Goal: Transaction & Acquisition: Purchase product/service

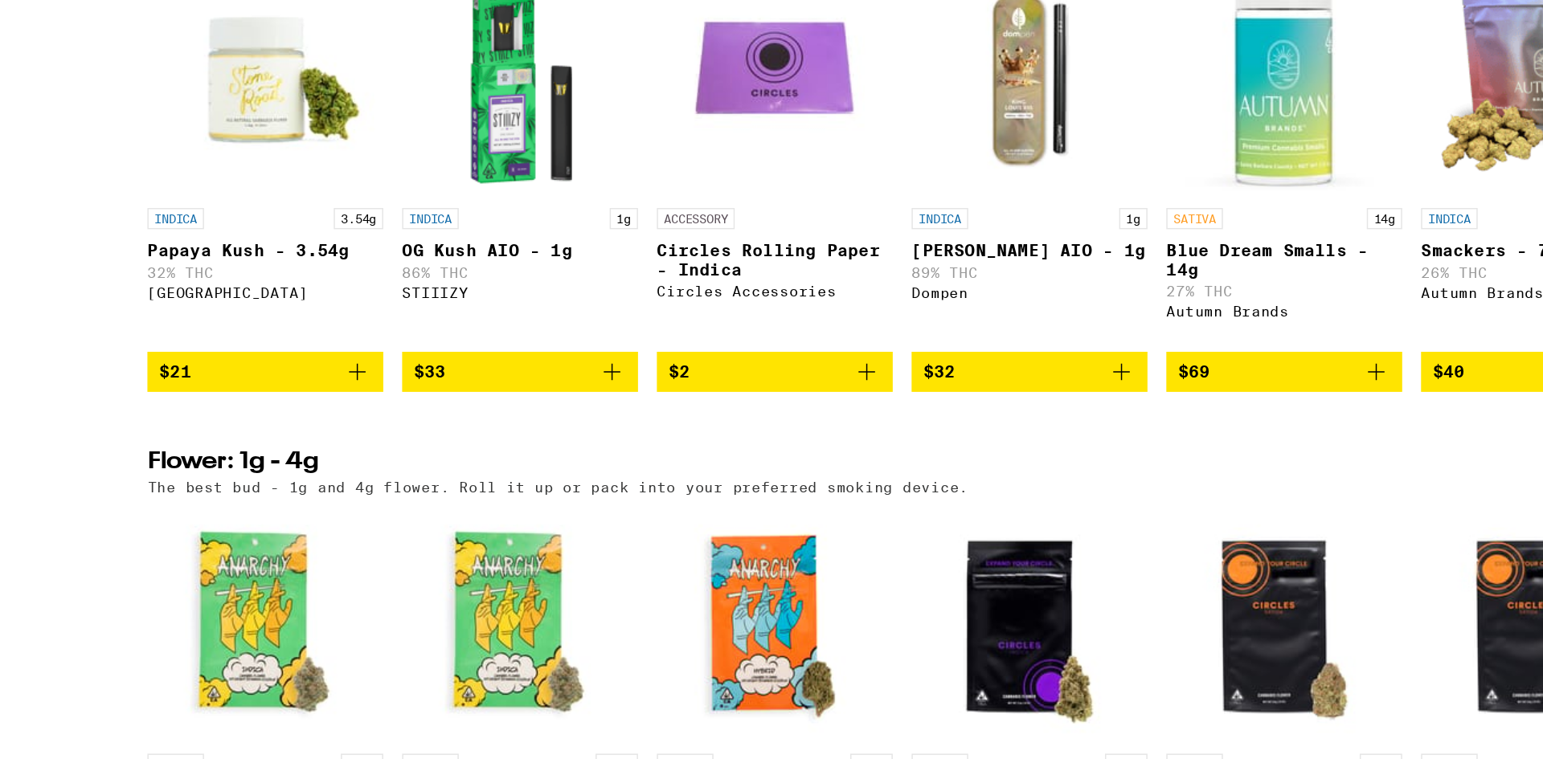
scroll to position [1220, 0]
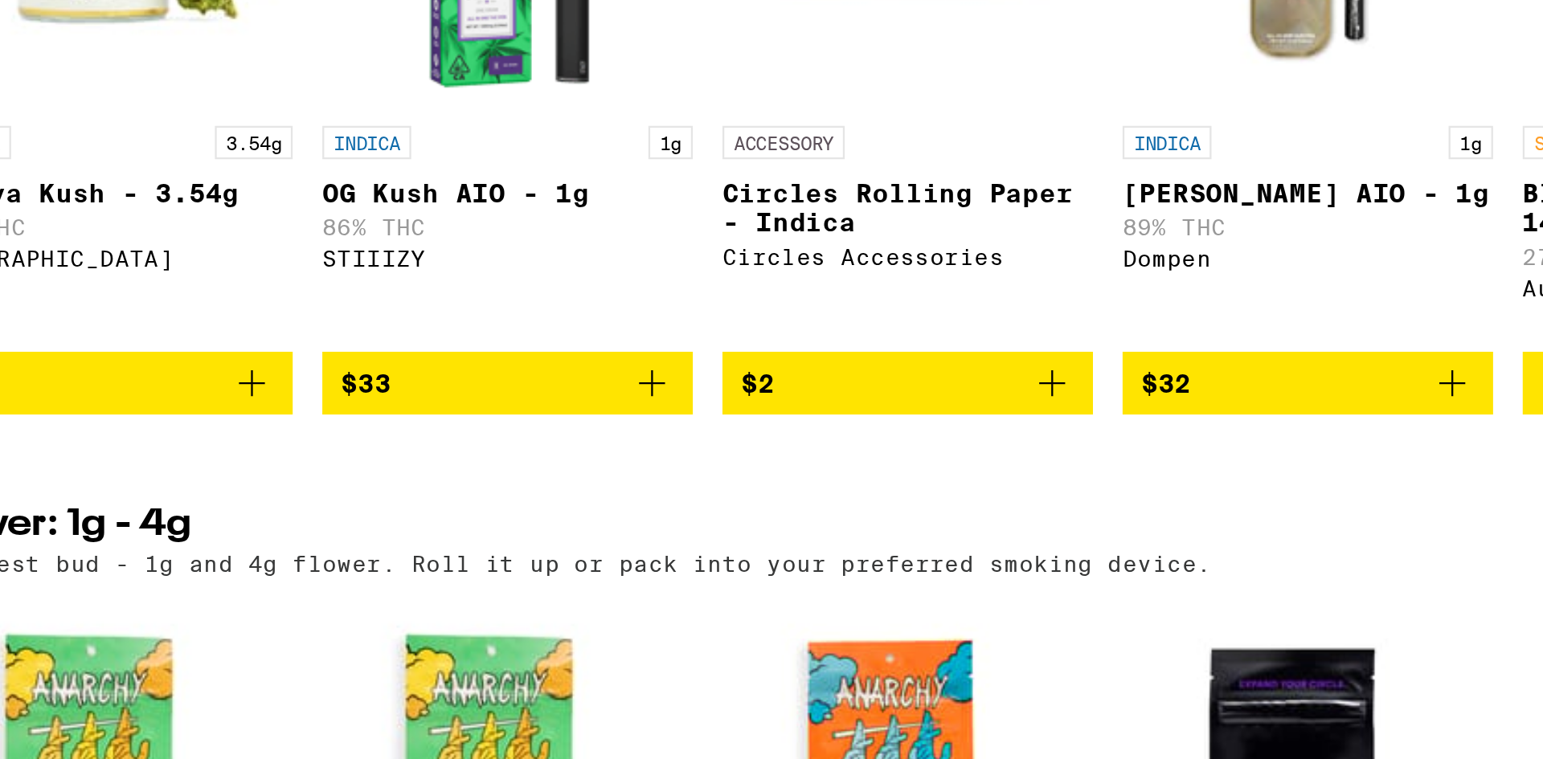
click at [870, 506] on icon "Add to bag" at bounding box center [869, 495] width 19 height 19
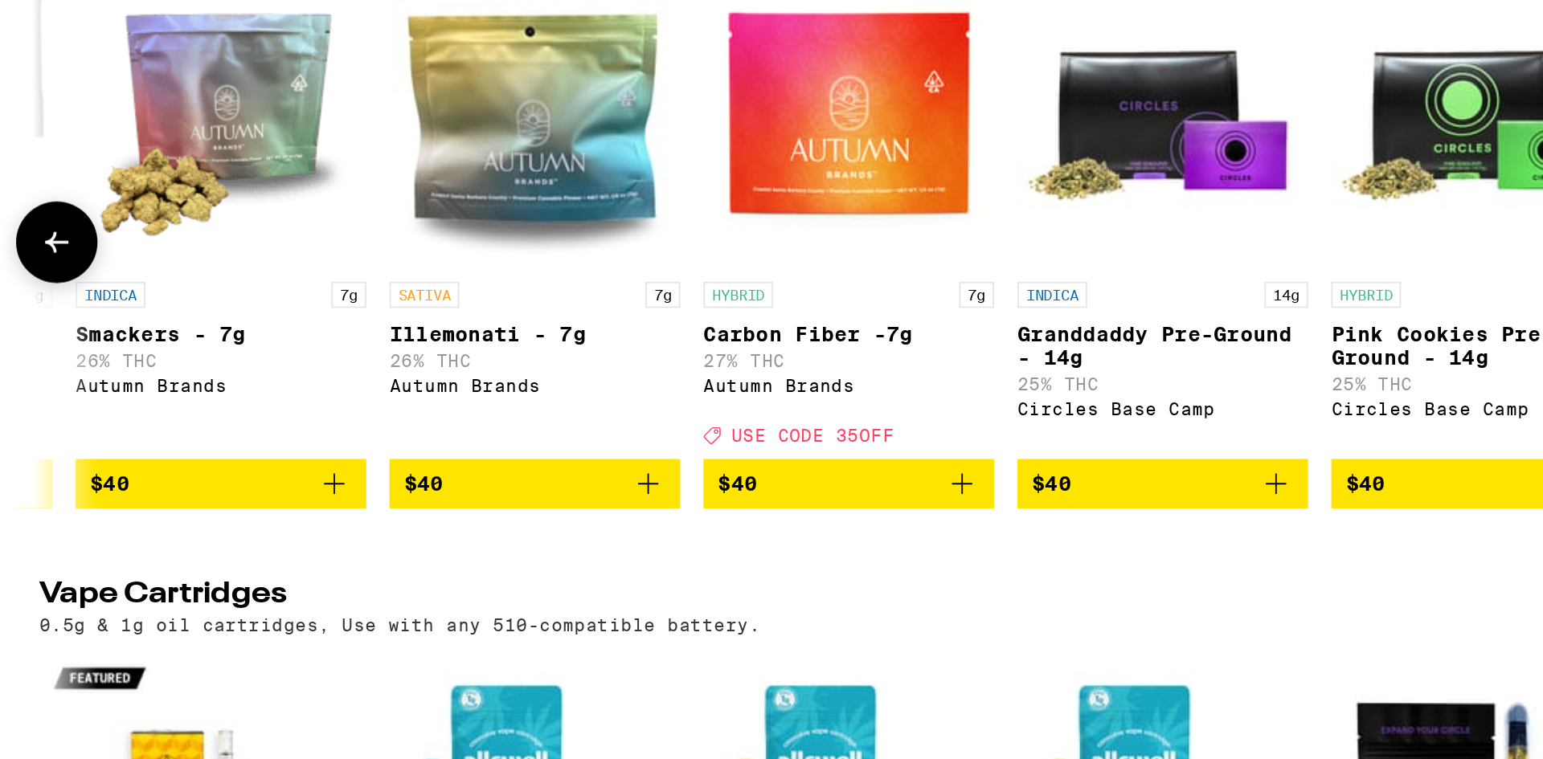
scroll to position [1858, 0]
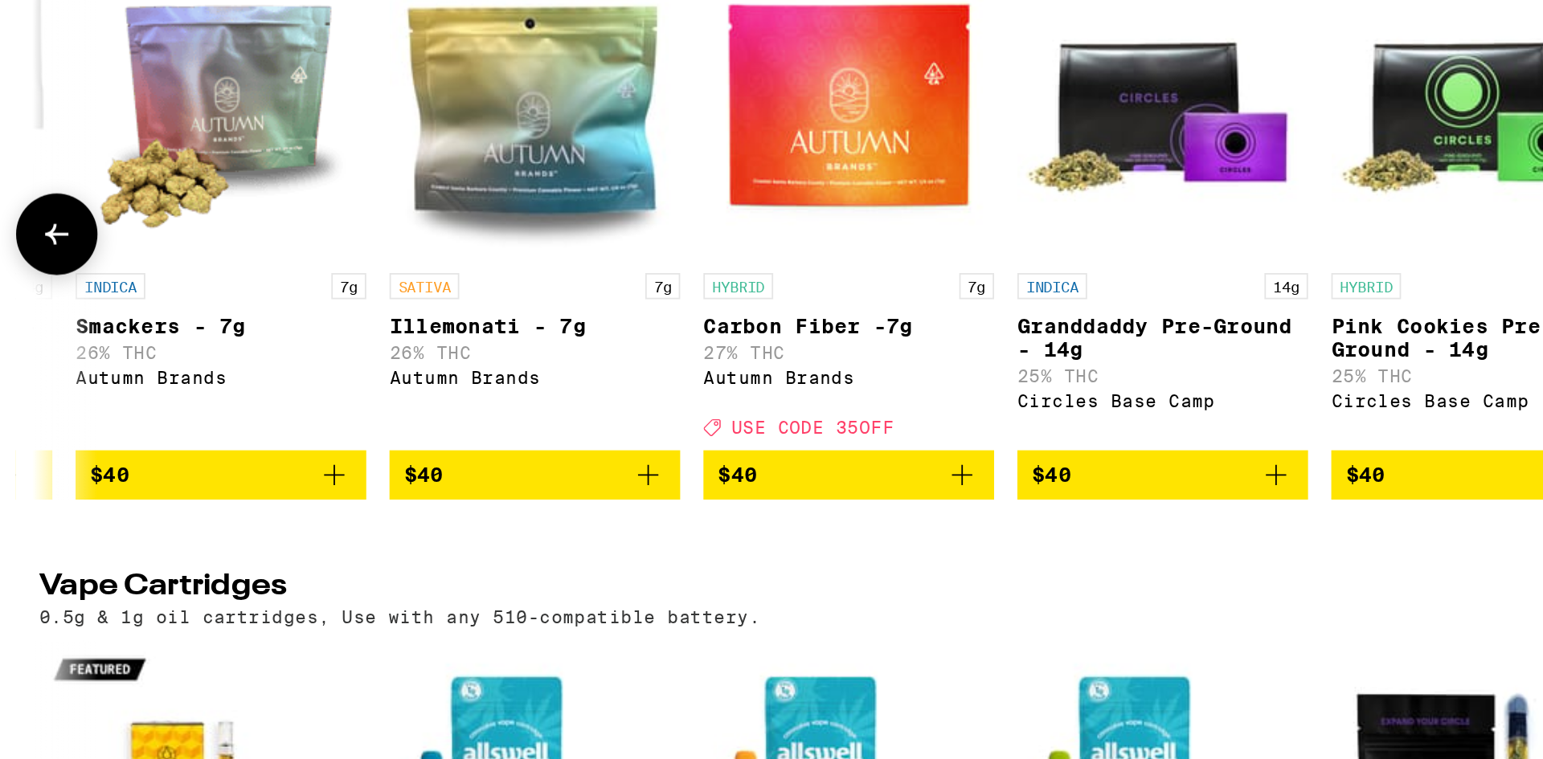
click at [781, 612] on span "$40" at bounding box center [827, 601] width 145 height 19
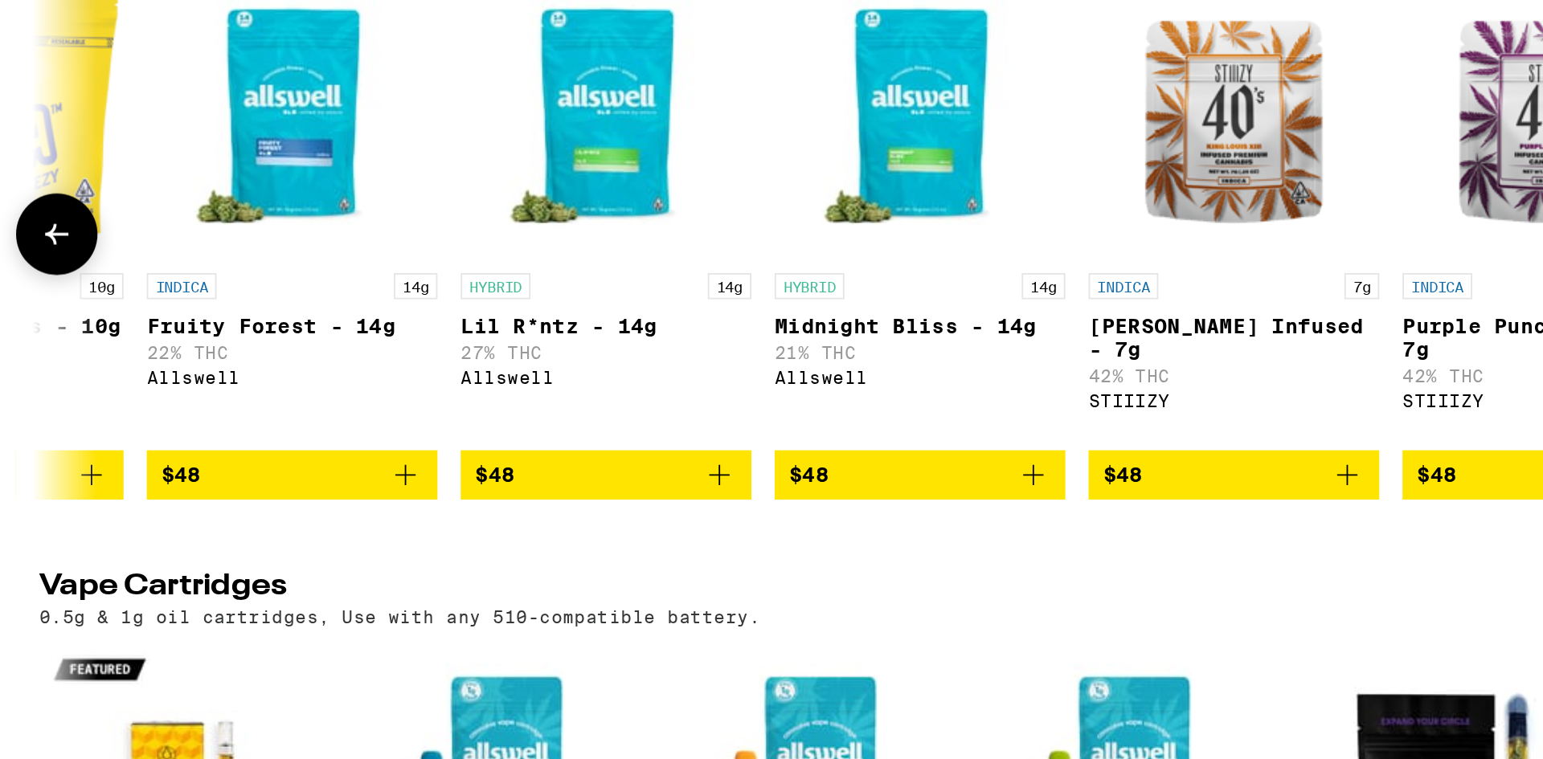
scroll to position [0, 6191]
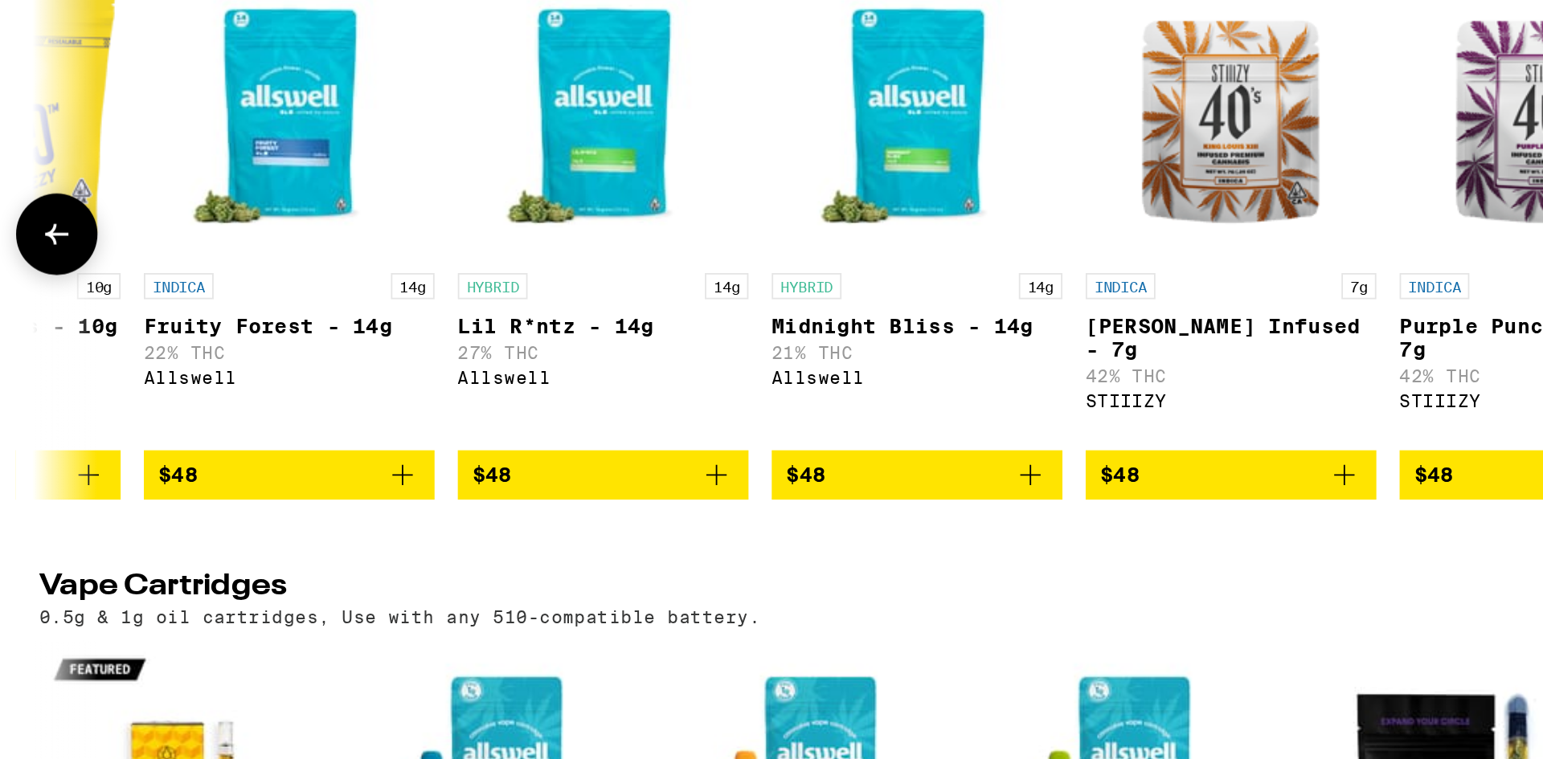
click at [929, 608] on icon "Add to bag" at bounding box center [927, 601] width 11 height 11
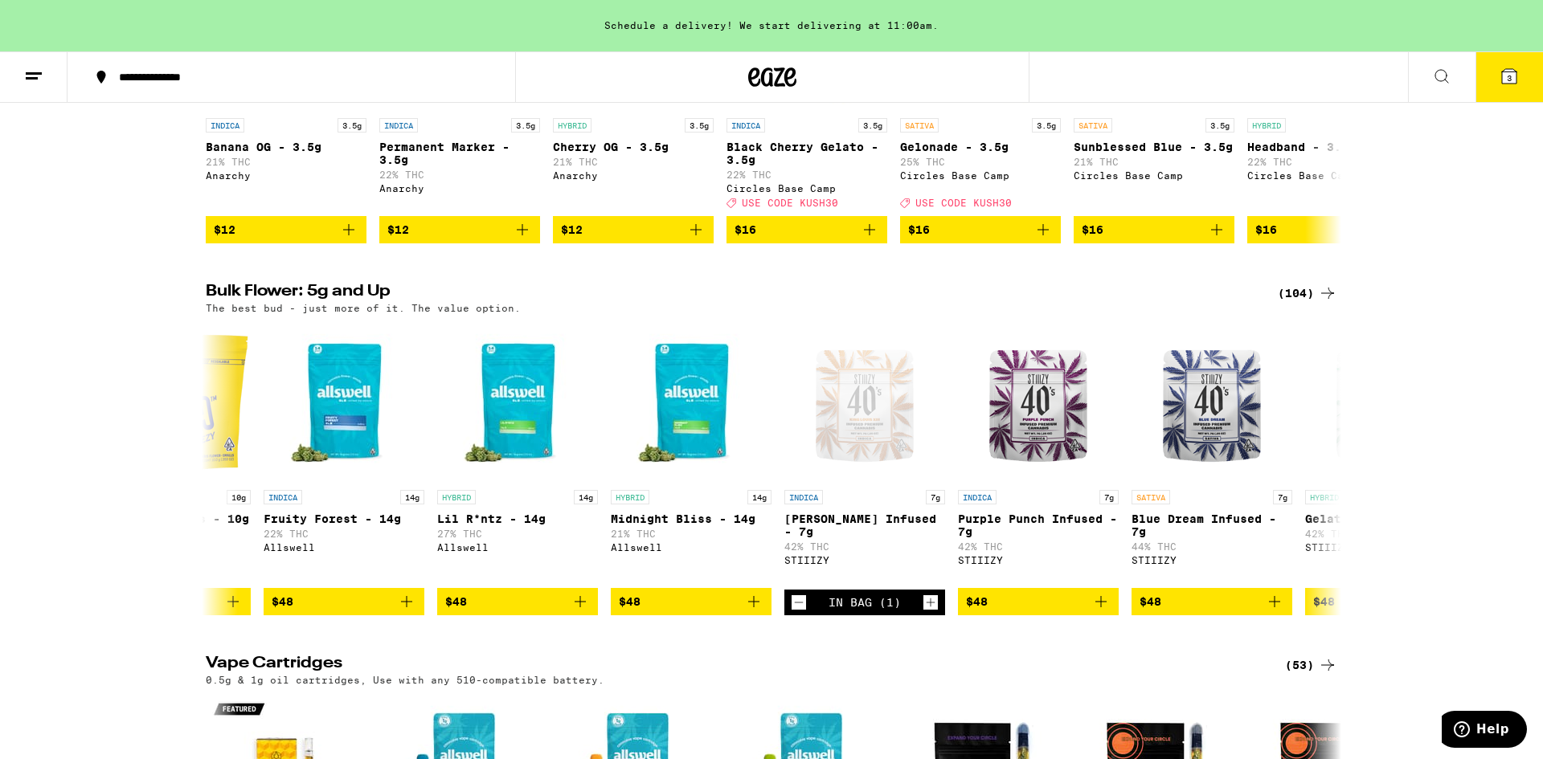
click at [1513, 77] on icon at bounding box center [1509, 76] width 14 height 14
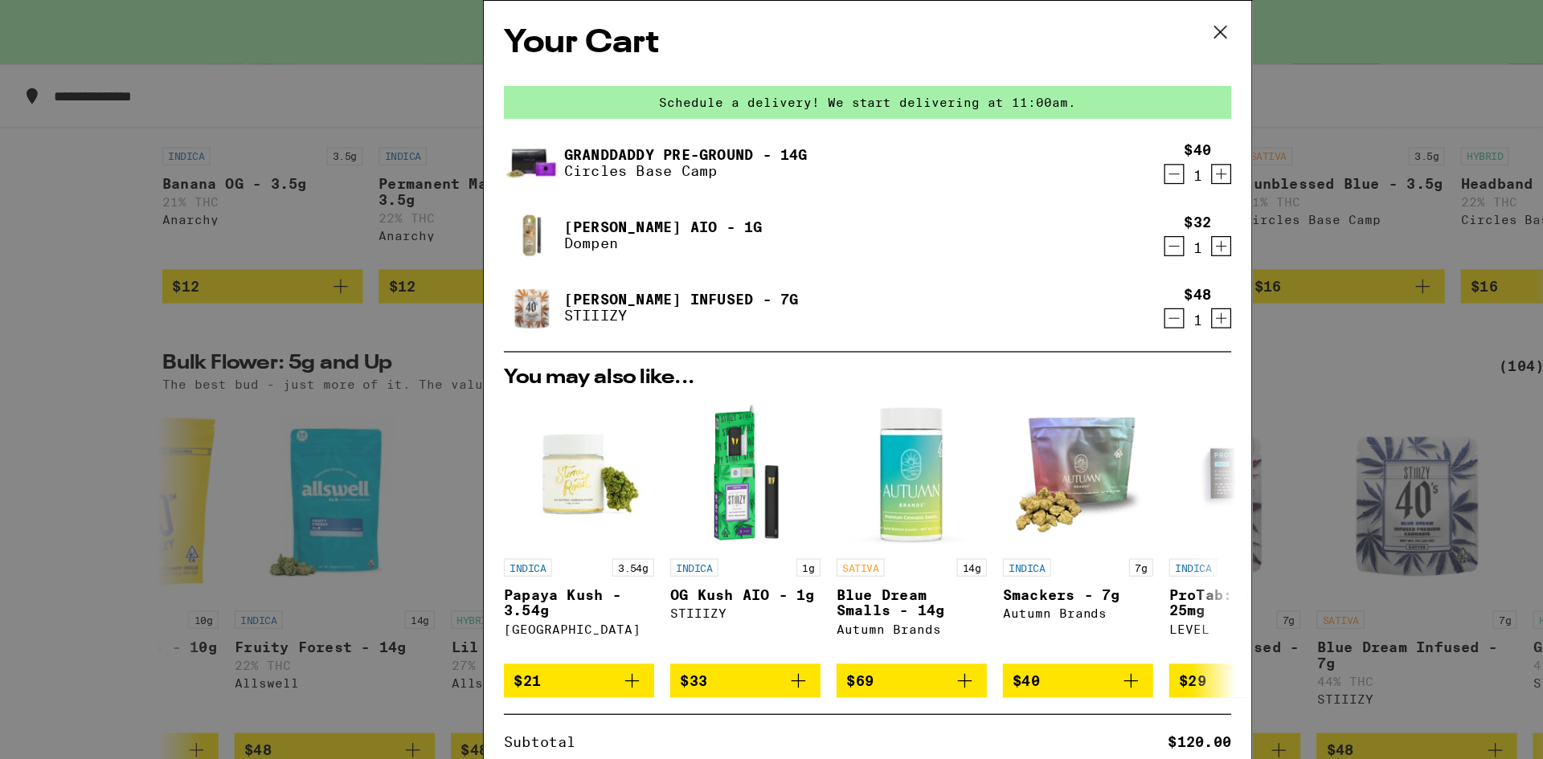
click at [1020, 142] on icon "Decrement" at bounding box center [1017, 139] width 14 height 19
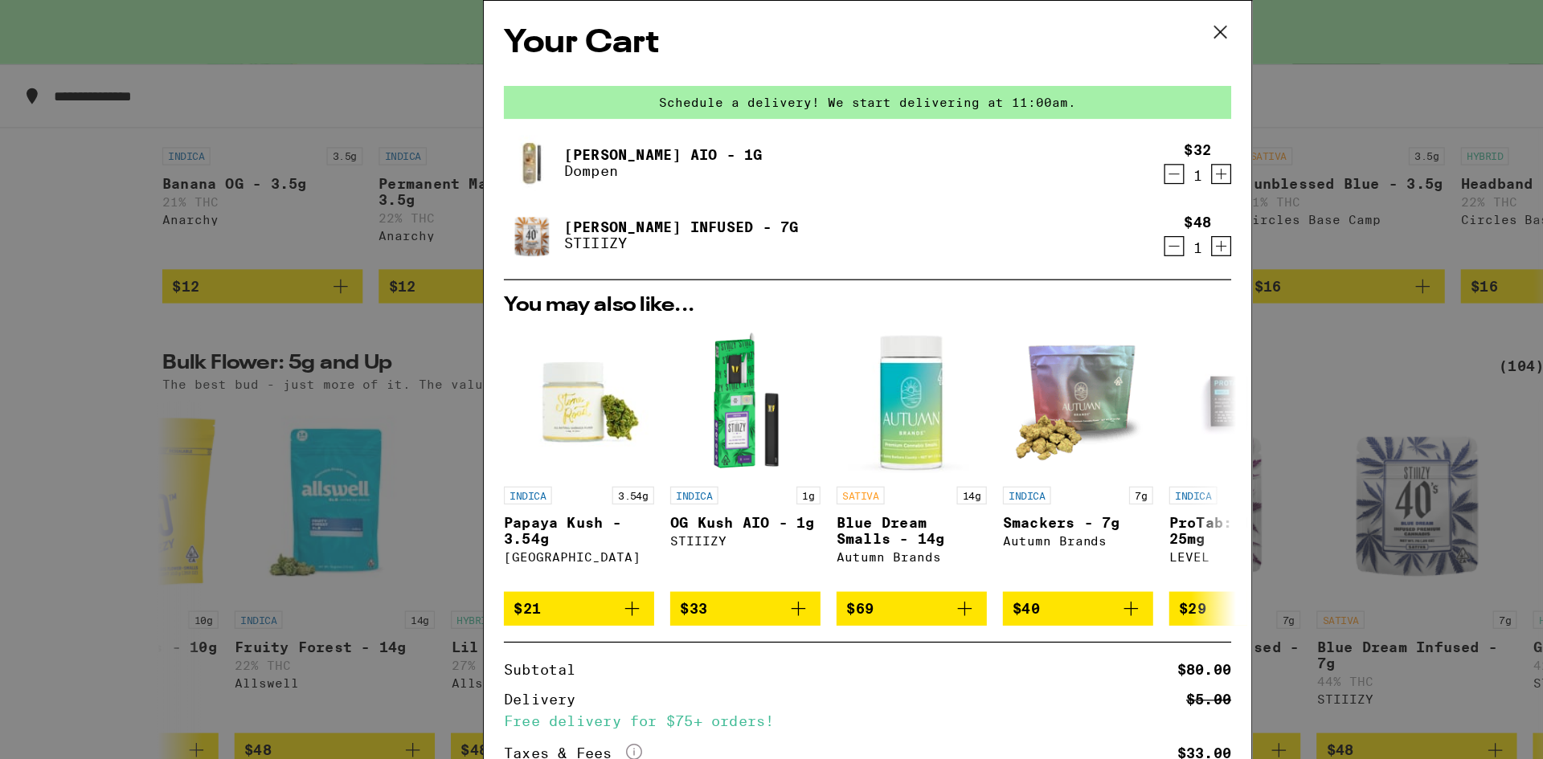
scroll to position [37, 0]
